Goal: Task Accomplishment & Management: Use online tool/utility

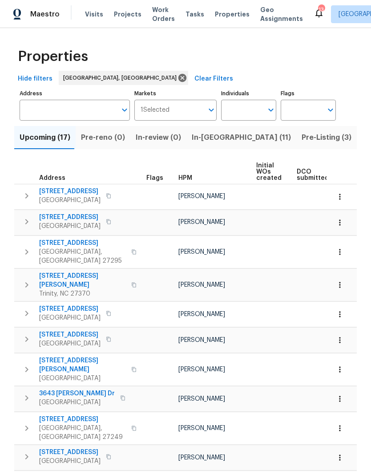
click at [213, 138] on span "In-reno (11)" at bounding box center [241, 137] width 99 height 12
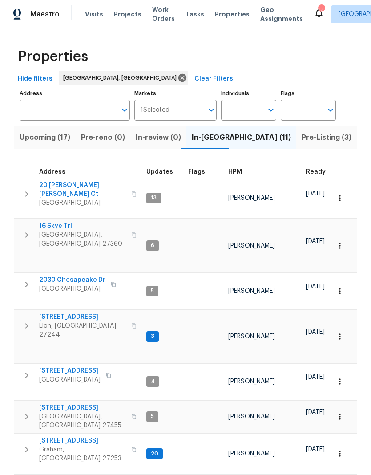
click at [202, 139] on span "In-reno (11)" at bounding box center [241, 137] width 99 height 12
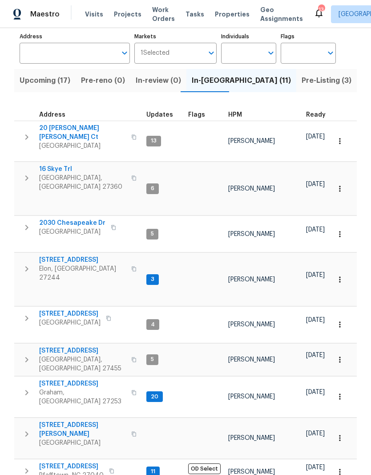
scroll to position [7, 0]
click at [77, 142] on span "Greensboro, NC 27407" at bounding box center [82, 146] width 87 height 9
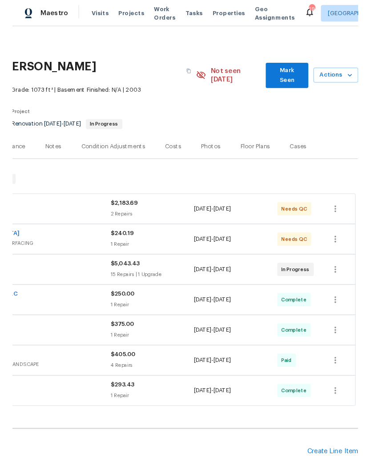
scroll to position [0, 132]
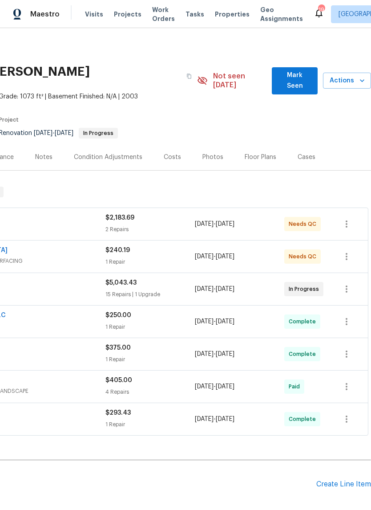
click at [343, 83] on button "Actions" at bounding box center [347, 81] width 48 height 16
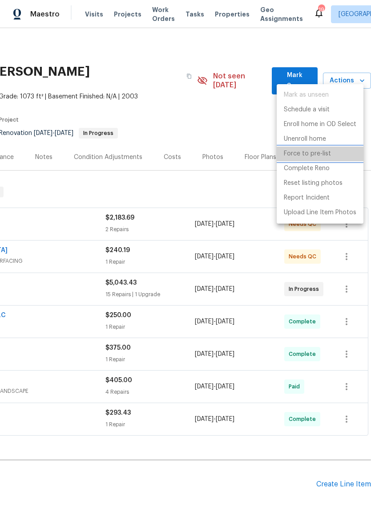
click at [329, 159] on li "Force to pre-list" at bounding box center [320, 153] width 87 height 15
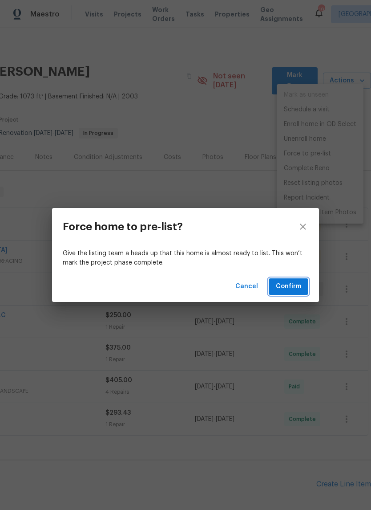
click at [296, 288] on span "Confirm" at bounding box center [288, 286] width 25 height 11
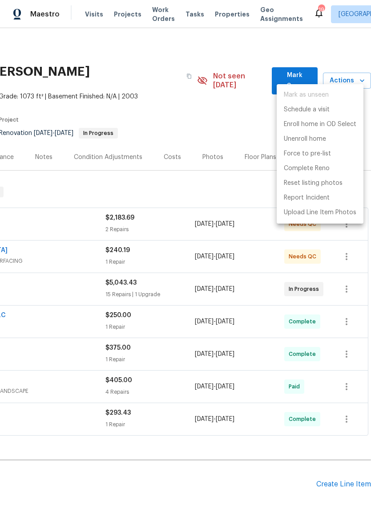
click at [186, 70] on div at bounding box center [185, 255] width 371 height 510
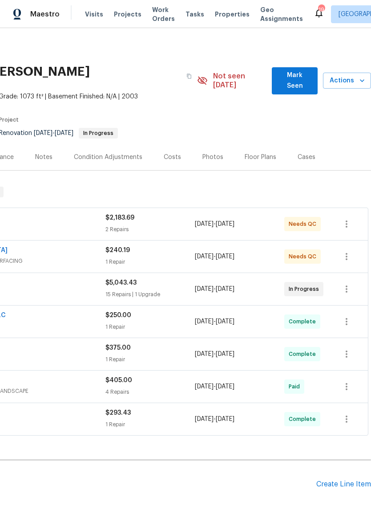
click at [126, 12] on span "Projects" at bounding box center [128, 14] width 28 height 9
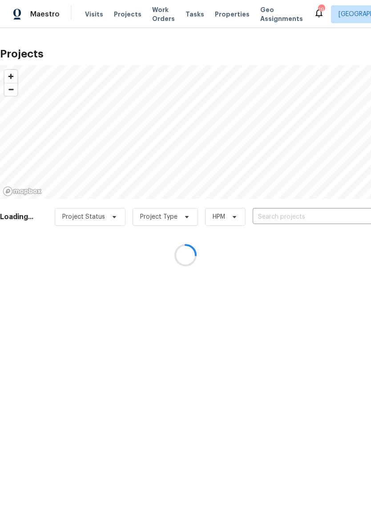
click at [280, 216] on div at bounding box center [185, 255] width 371 height 510
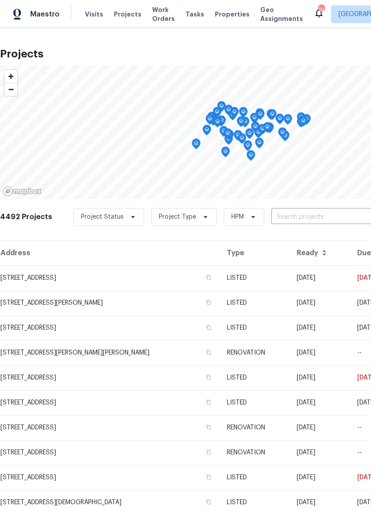
click at [302, 215] on input "text" at bounding box center [323, 217] width 102 height 14
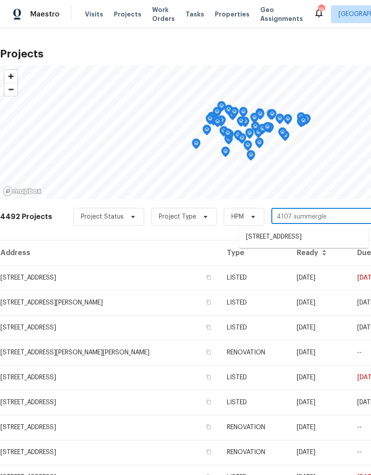
type input "4107 summerglen"
click at [304, 239] on li "[STREET_ADDRESS]" at bounding box center [304, 237] width 130 height 15
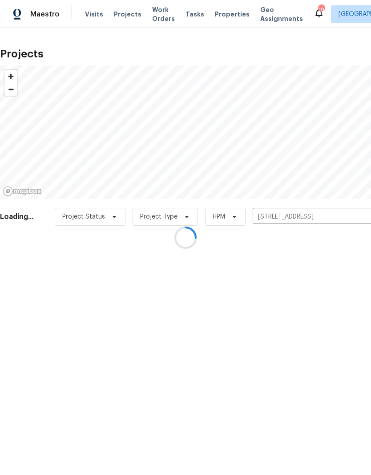
click at [308, 245] on div at bounding box center [185, 237] width 371 height 475
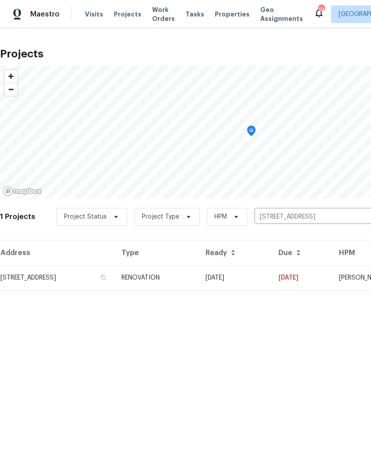
click at [199, 278] on td "RENOVATION" at bounding box center [156, 277] width 84 height 25
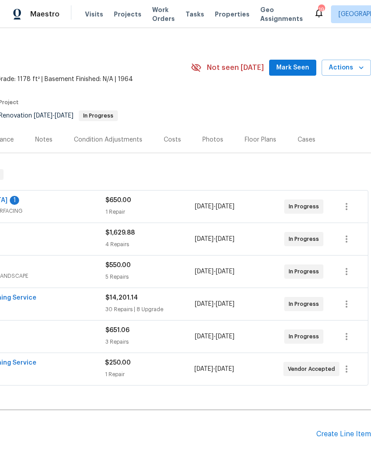
scroll to position [9, 132]
click at [350, 69] on span "Actions" at bounding box center [346, 67] width 35 height 11
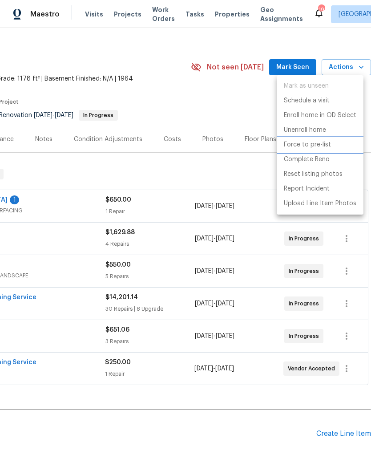
click at [321, 146] on p "Force to pre-list" at bounding box center [307, 144] width 47 height 9
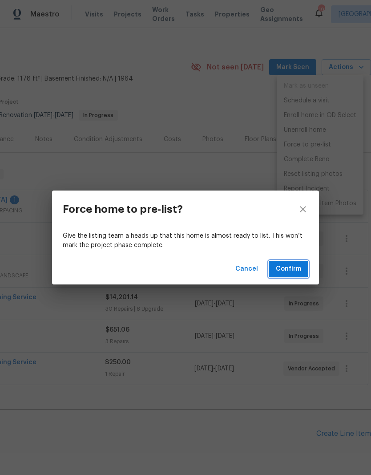
click at [294, 274] on span "Confirm" at bounding box center [288, 269] width 25 height 11
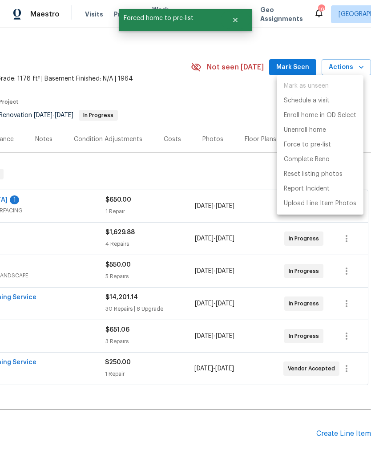
click at [208, 138] on div at bounding box center [185, 237] width 371 height 475
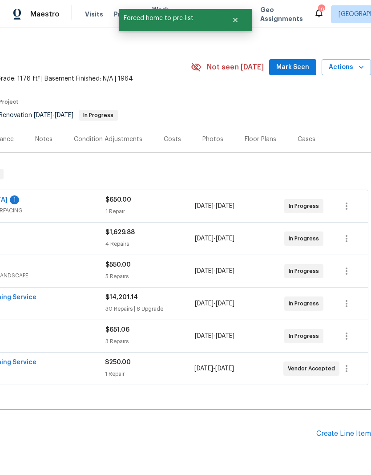
click at [211, 139] on div "Photos" at bounding box center [213, 139] width 21 height 9
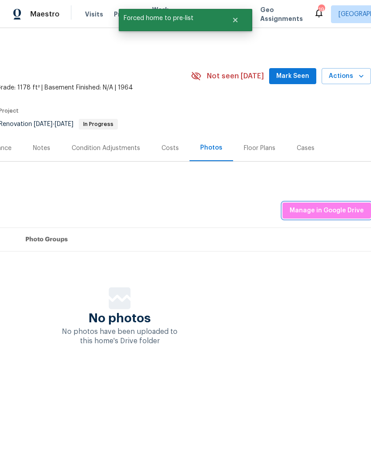
click at [333, 210] on span "Manage in Google Drive" at bounding box center [327, 210] width 74 height 11
